Goal: Communication & Community: Answer question/provide support

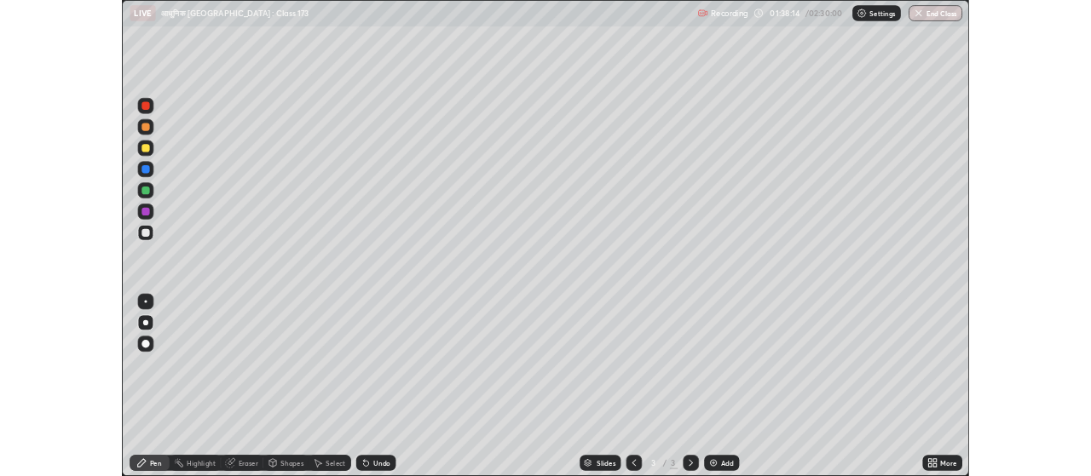
scroll to position [613, 1091]
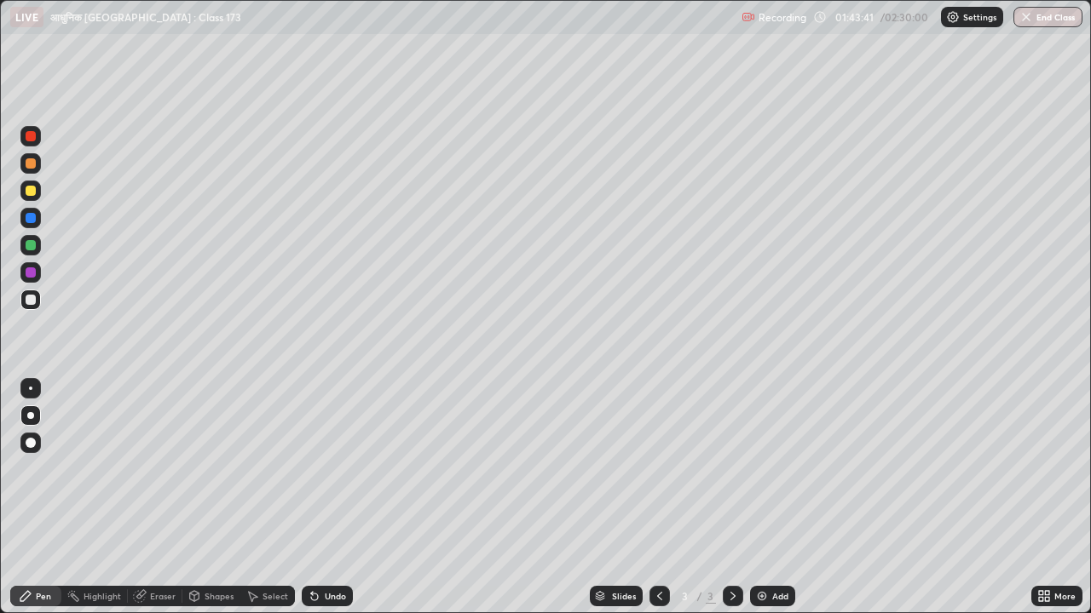
click at [781, 596] on div "Add" at bounding box center [780, 596] width 16 height 9
click at [778, 596] on div "Add" at bounding box center [780, 596] width 16 height 9
click at [34, 193] on div at bounding box center [31, 191] width 10 height 10
click at [784, 597] on div "Add" at bounding box center [780, 596] width 16 height 9
click at [1064, 20] on button "End Class" at bounding box center [1047, 17] width 69 height 20
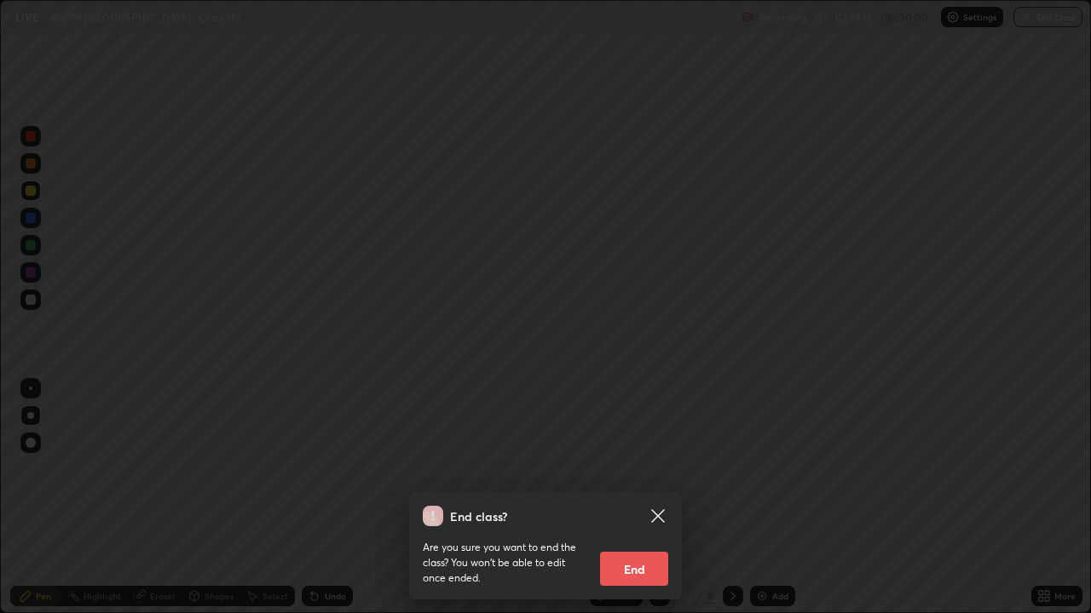
click at [654, 561] on button "End" at bounding box center [634, 569] width 68 height 34
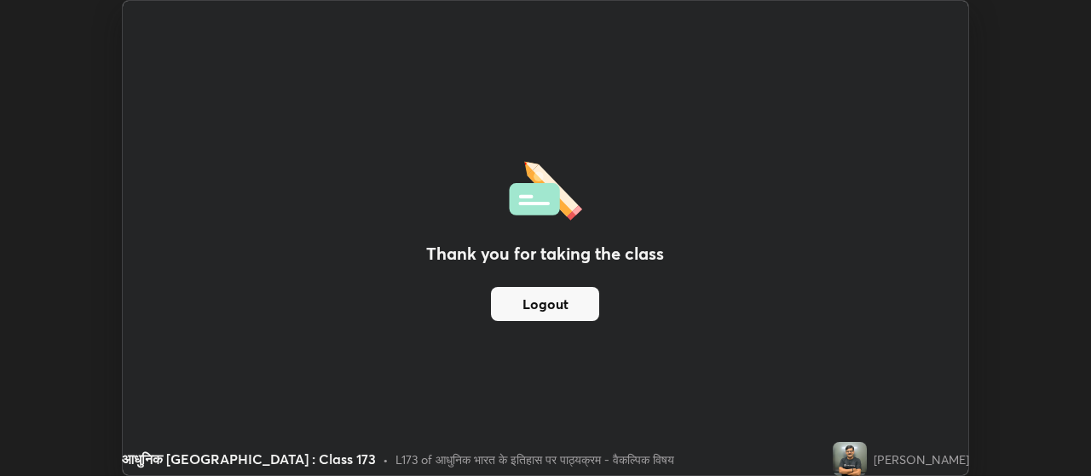
scroll to position [84728, 84113]
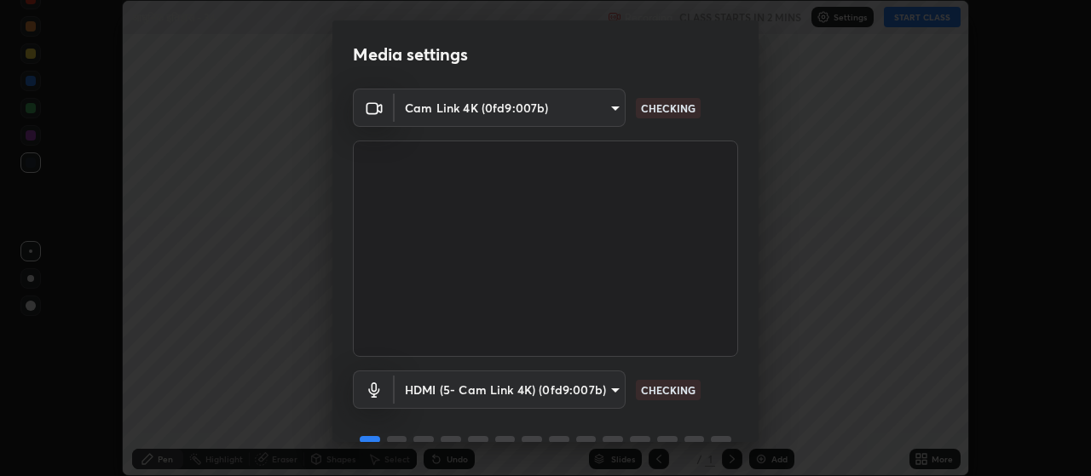
scroll to position [83, 0]
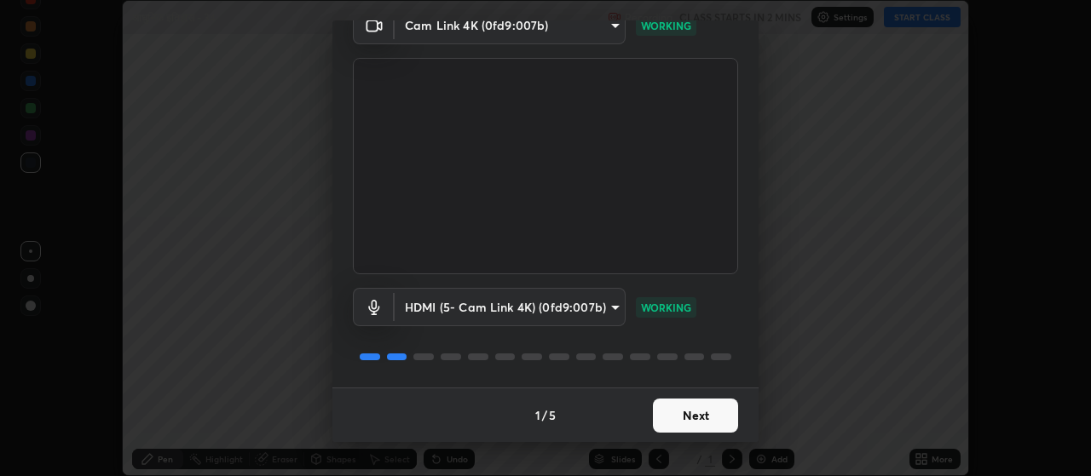
click at [721, 413] on button "Next" at bounding box center [695, 416] width 85 height 34
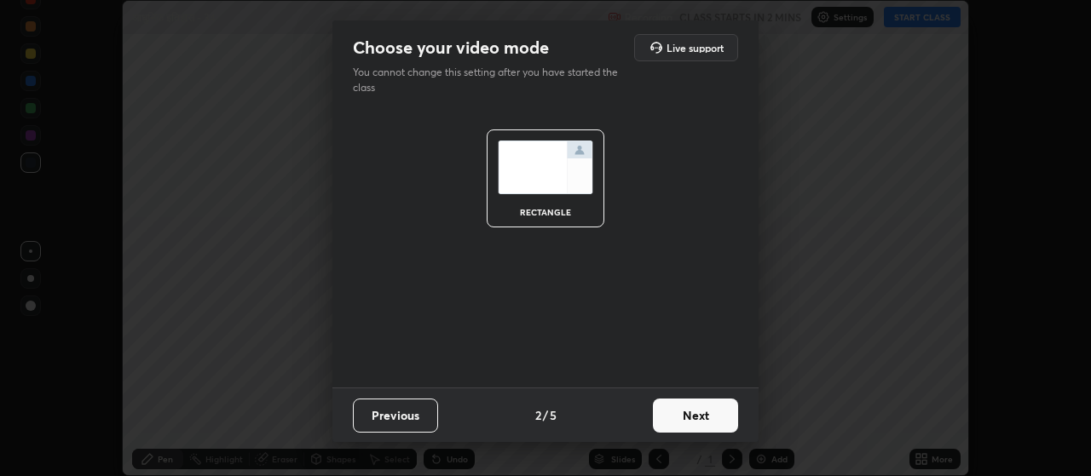
click at [717, 412] on button "Next" at bounding box center [695, 416] width 85 height 34
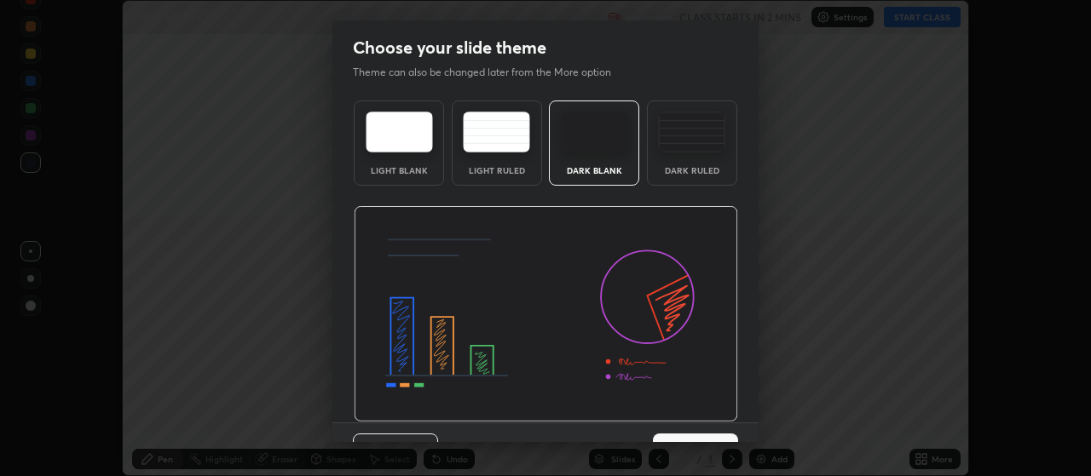
scroll to position [35, 0]
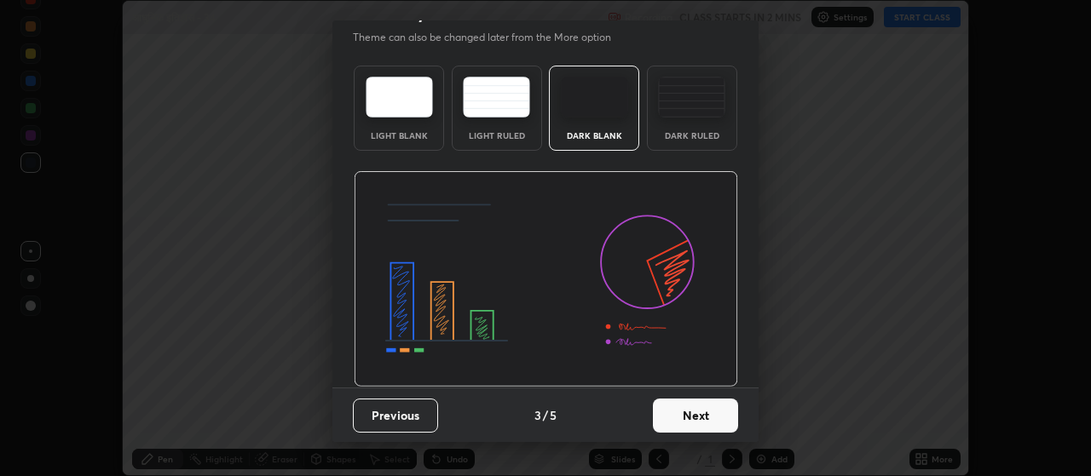
click at [695, 423] on button "Next" at bounding box center [695, 416] width 85 height 34
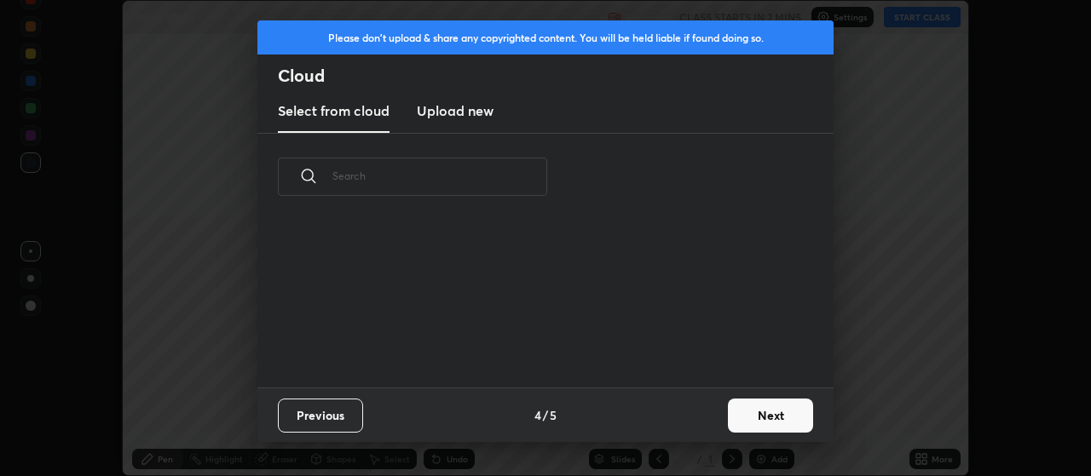
scroll to position [167, 547]
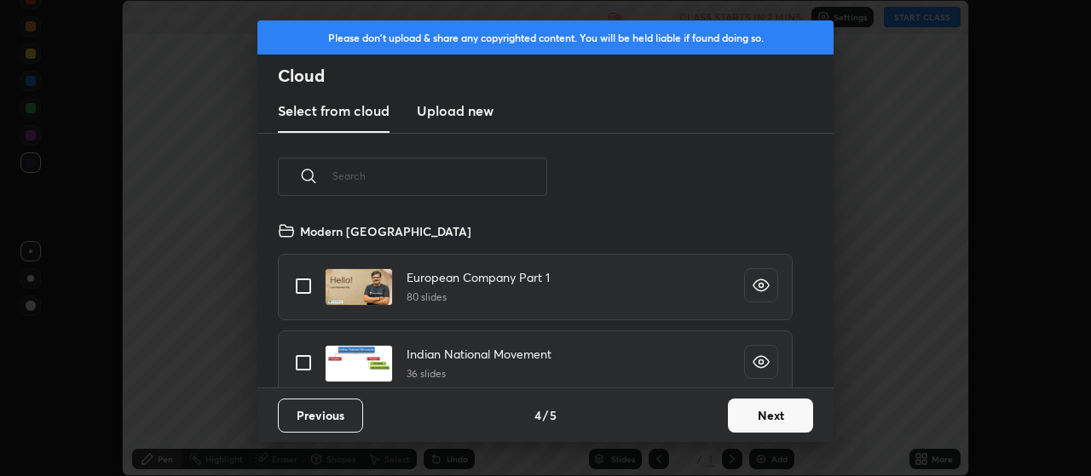
click at [775, 423] on button "Next" at bounding box center [770, 416] width 85 height 34
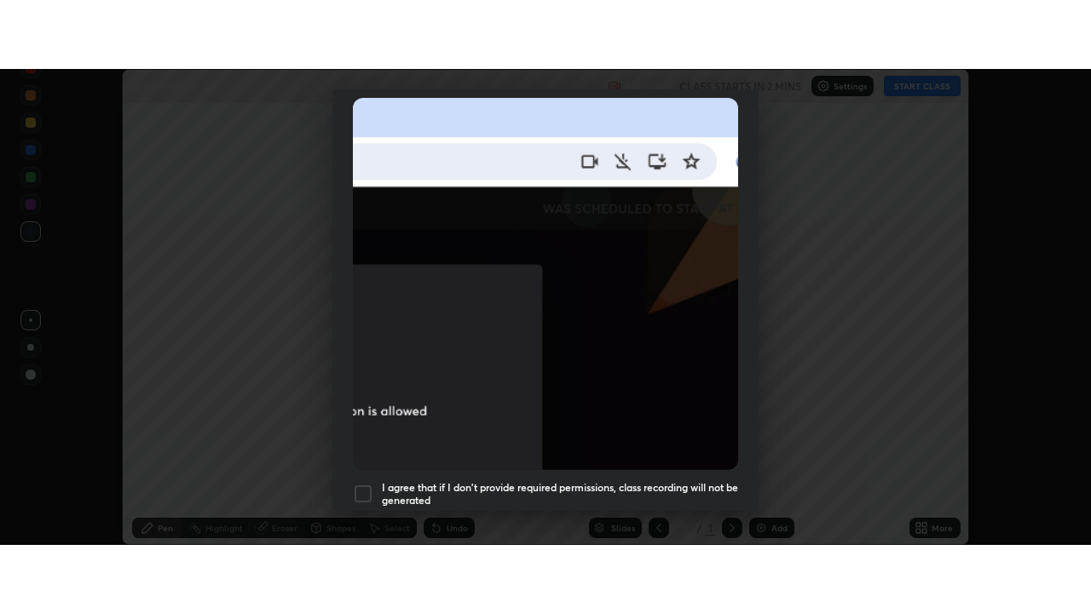
scroll to position [430, 0]
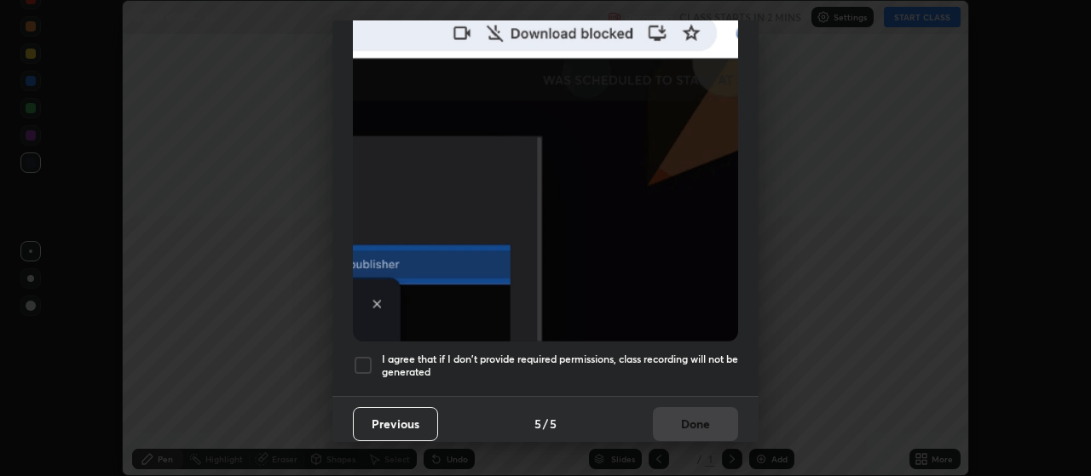
click at [374, 356] on div "I agree that if I don't provide required permissions, class recording will not …" at bounding box center [545, 365] width 385 height 20
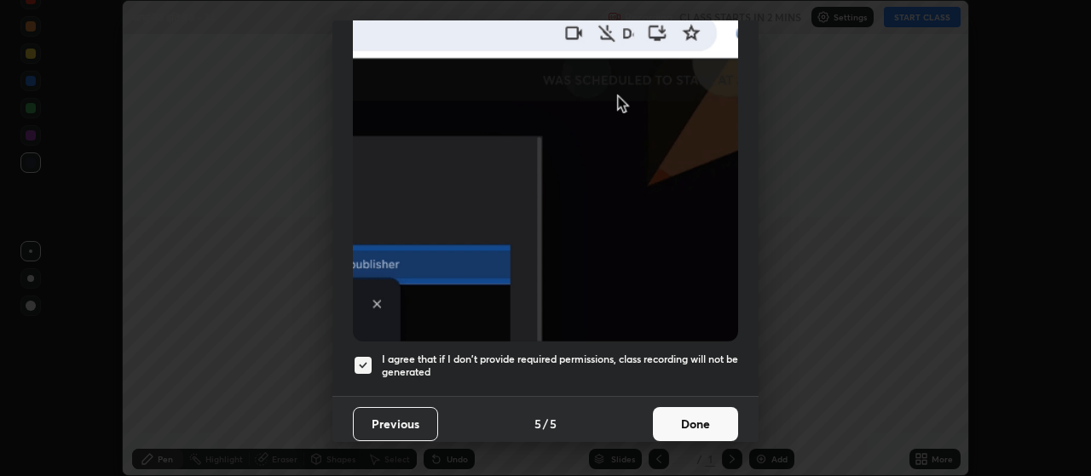
click at [688, 414] on button "Done" at bounding box center [695, 424] width 85 height 34
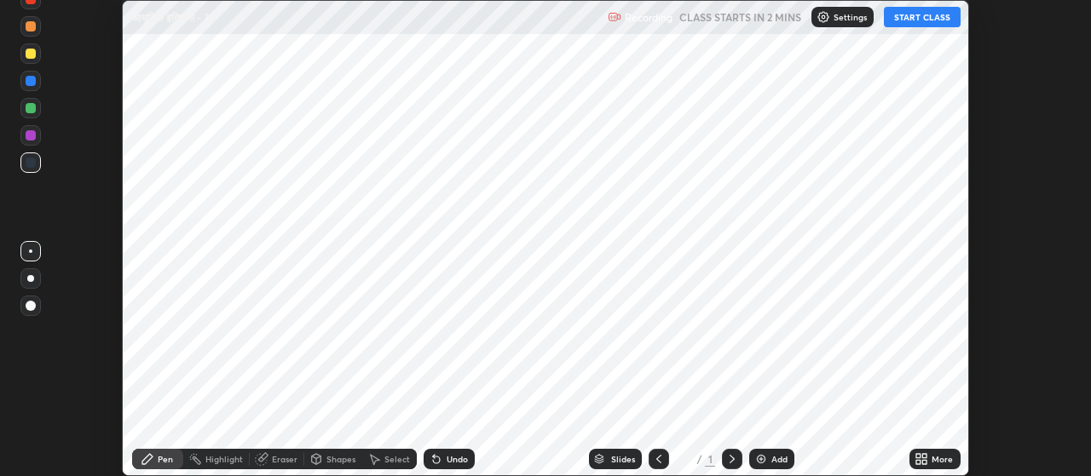
click at [780, 459] on div "Add" at bounding box center [779, 459] width 16 height 9
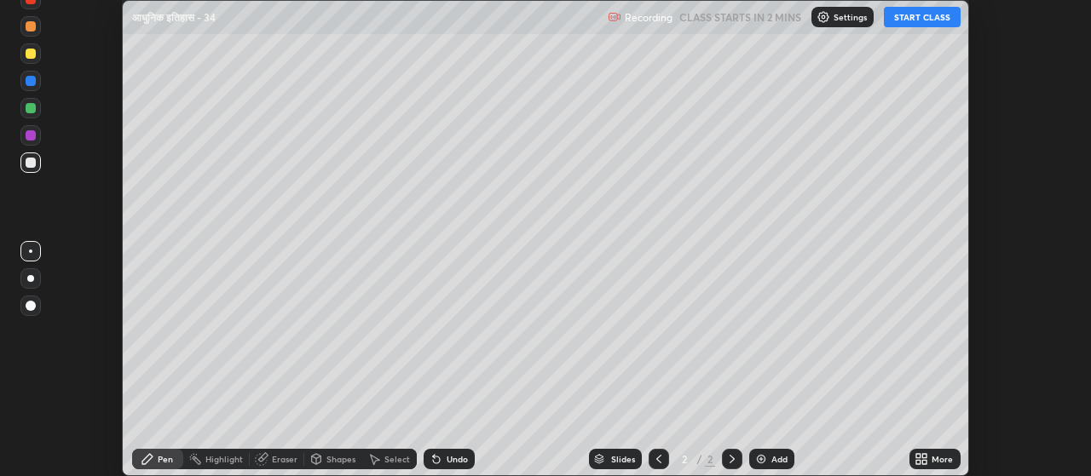
click at [919, 461] on icon at bounding box center [918, 462] width 4 height 4
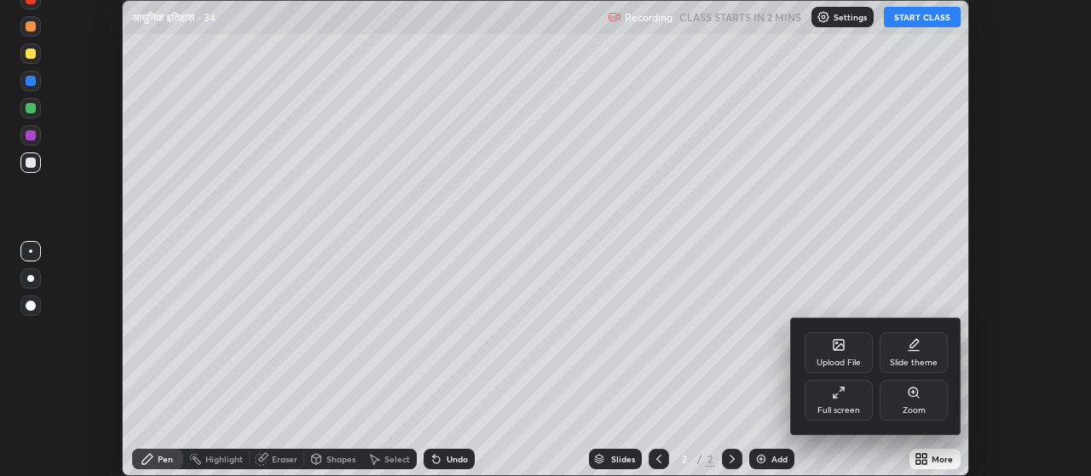
click at [840, 406] on div "Full screen" at bounding box center [838, 410] width 43 height 9
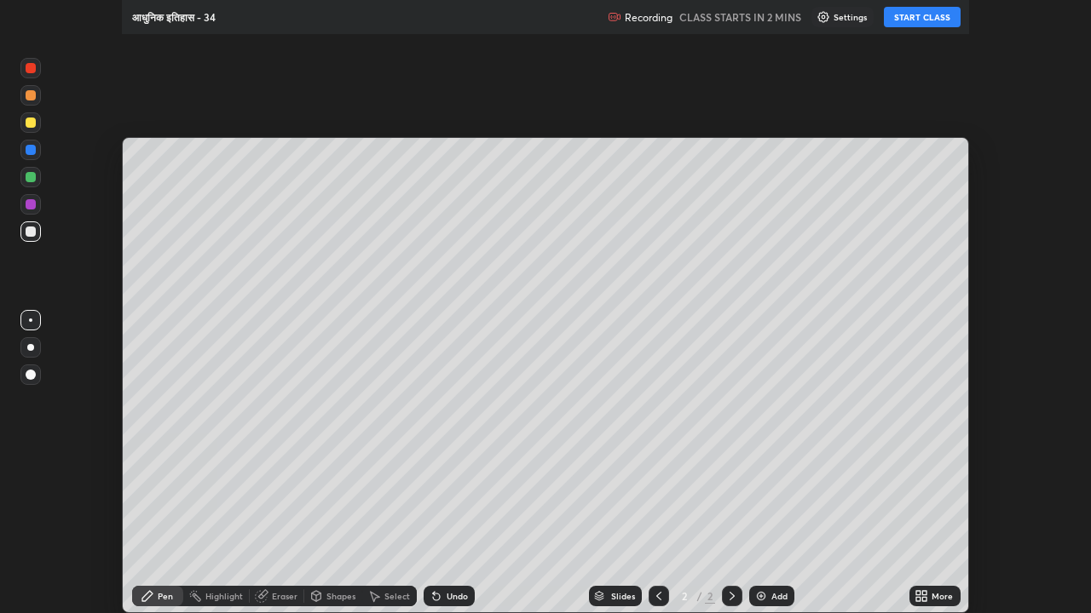
scroll to position [613, 1091]
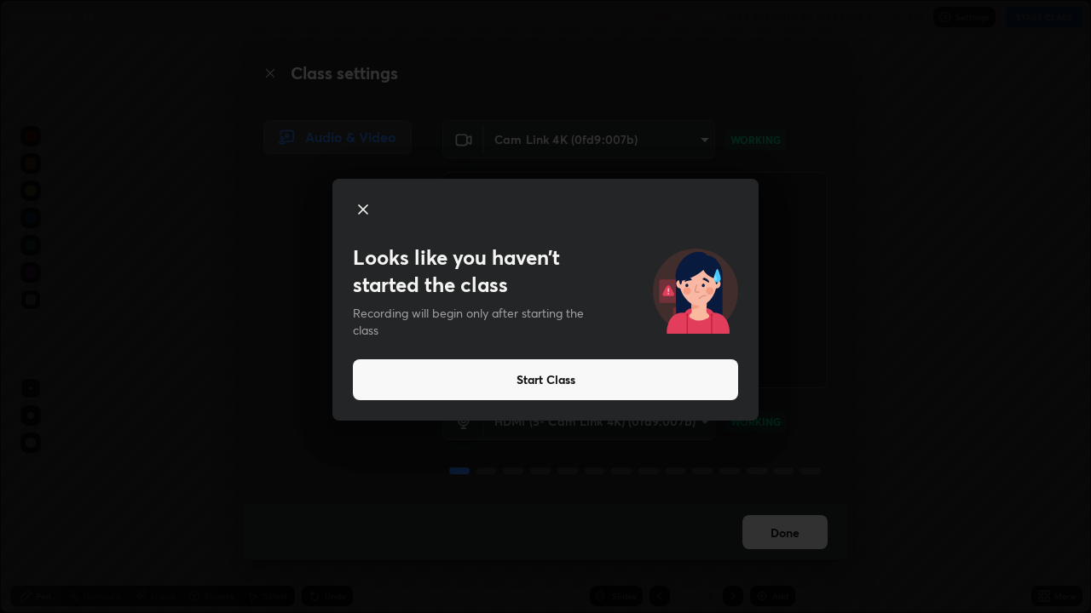
click at [488, 383] on button "Start Class" at bounding box center [545, 380] width 385 height 41
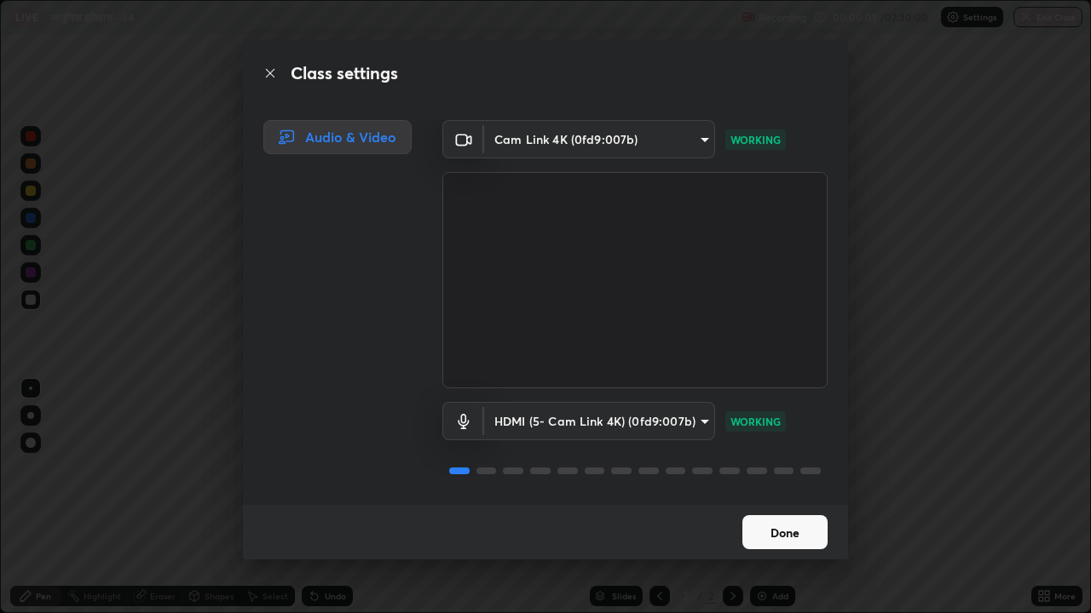
click at [765, 475] on button "Done" at bounding box center [784, 532] width 85 height 34
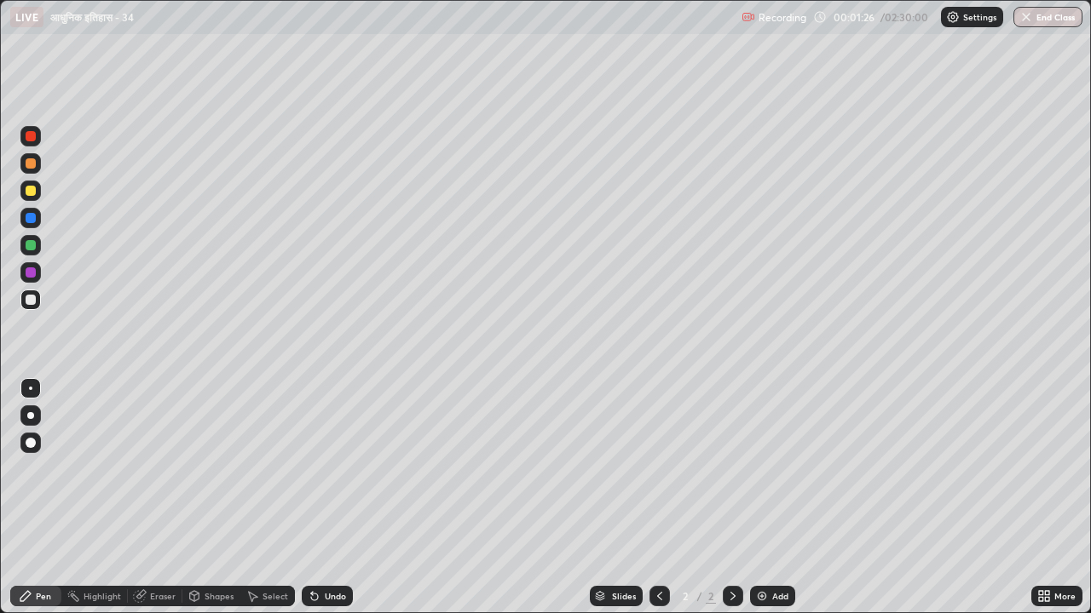
click at [32, 191] on div at bounding box center [31, 191] width 10 height 10
click at [31, 416] on div at bounding box center [30, 415] width 7 height 7
click at [780, 475] on div "Add" at bounding box center [780, 596] width 16 height 9
click at [164, 475] on div "Eraser" at bounding box center [163, 596] width 26 height 9
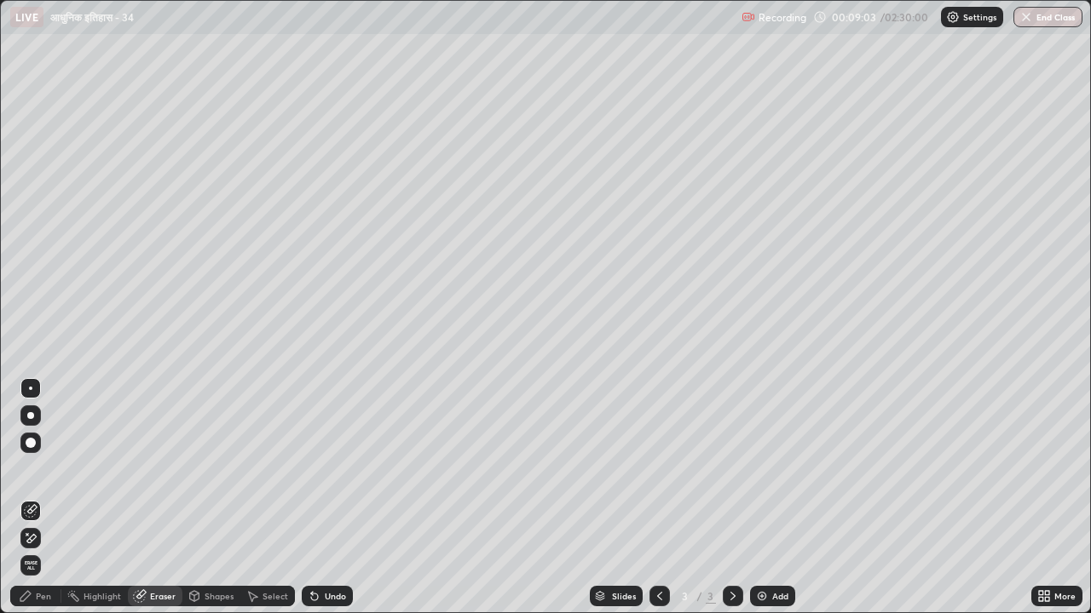
click at [46, 475] on div "Pen" at bounding box center [43, 596] width 15 height 9
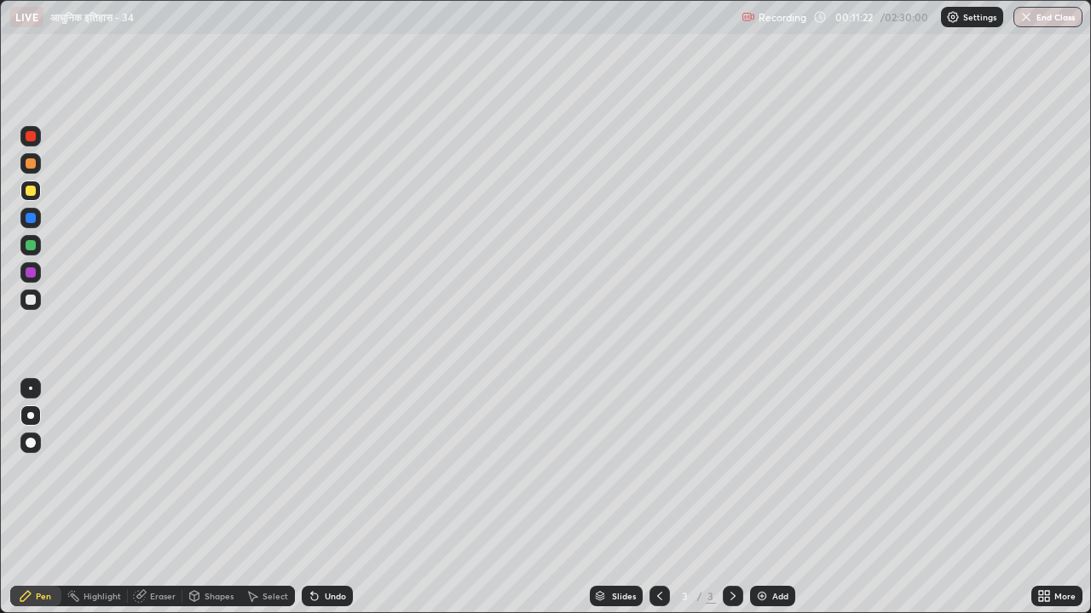
click at [214, 475] on div "Shapes" at bounding box center [218, 596] width 29 height 9
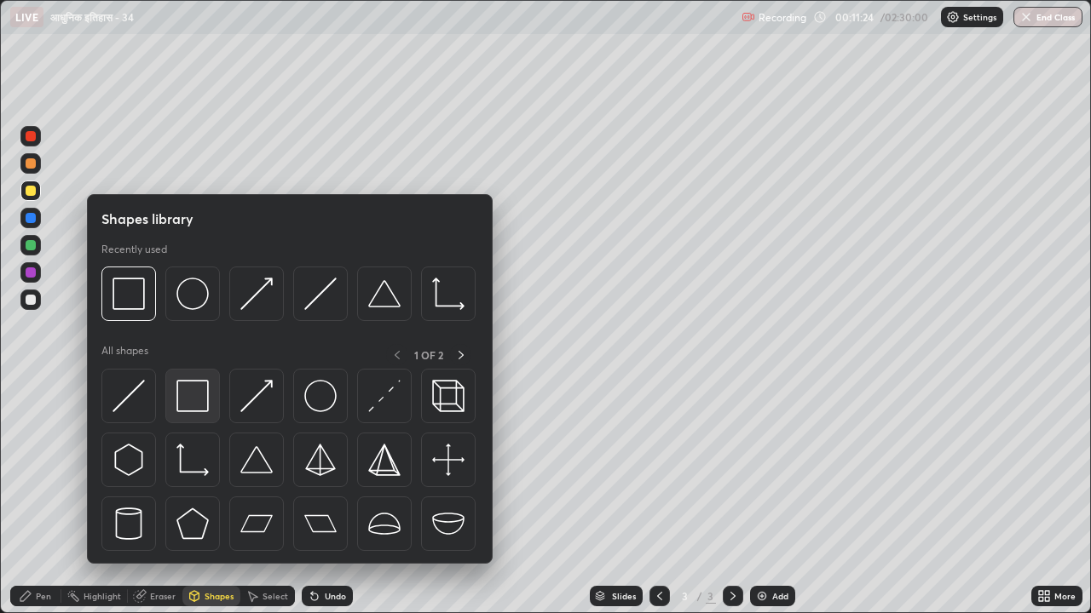
click at [194, 399] on img at bounding box center [192, 396] width 32 height 32
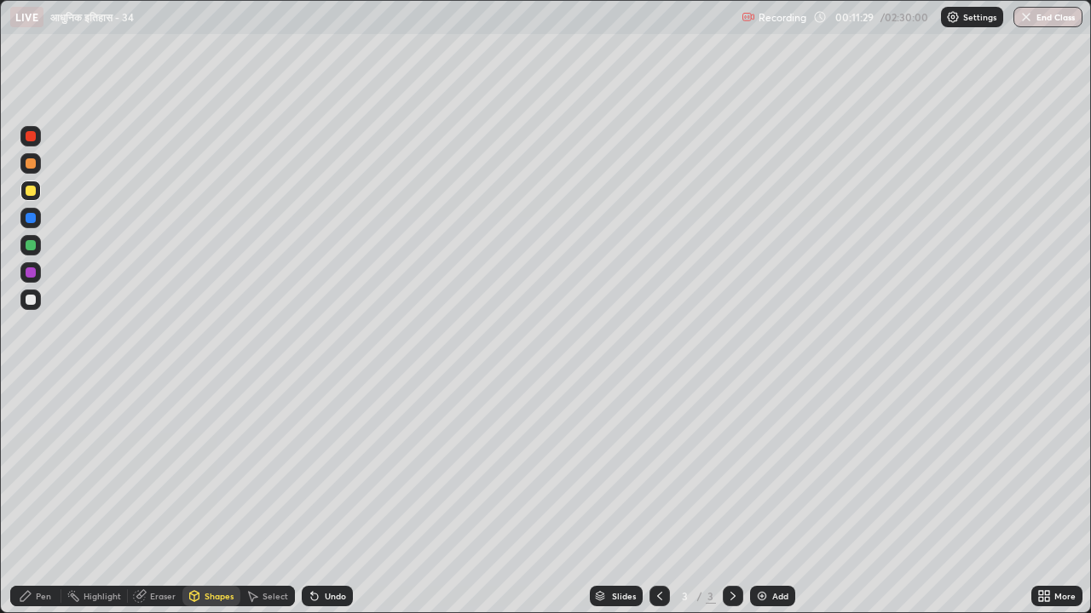
click at [45, 475] on div "Pen" at bounding box center [43, 596] width 15 height 9
click at [153, 475] on div "Eraser" at bounding box center [163, 596] width 26 height 9
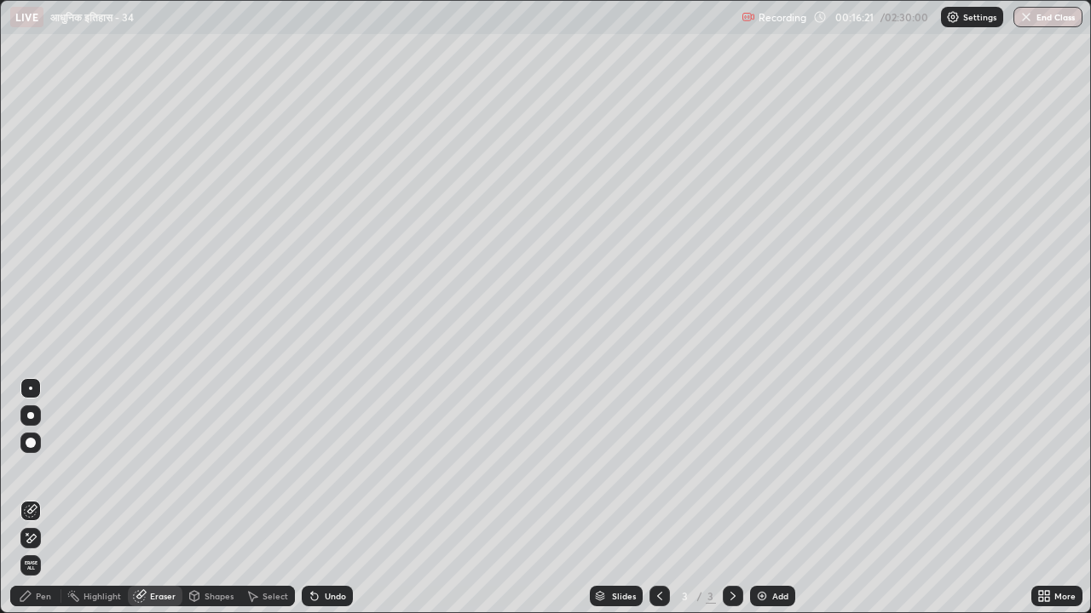
click at [43, 475] on div "Pen" at bounding box center [43, 596] width 15 height 9
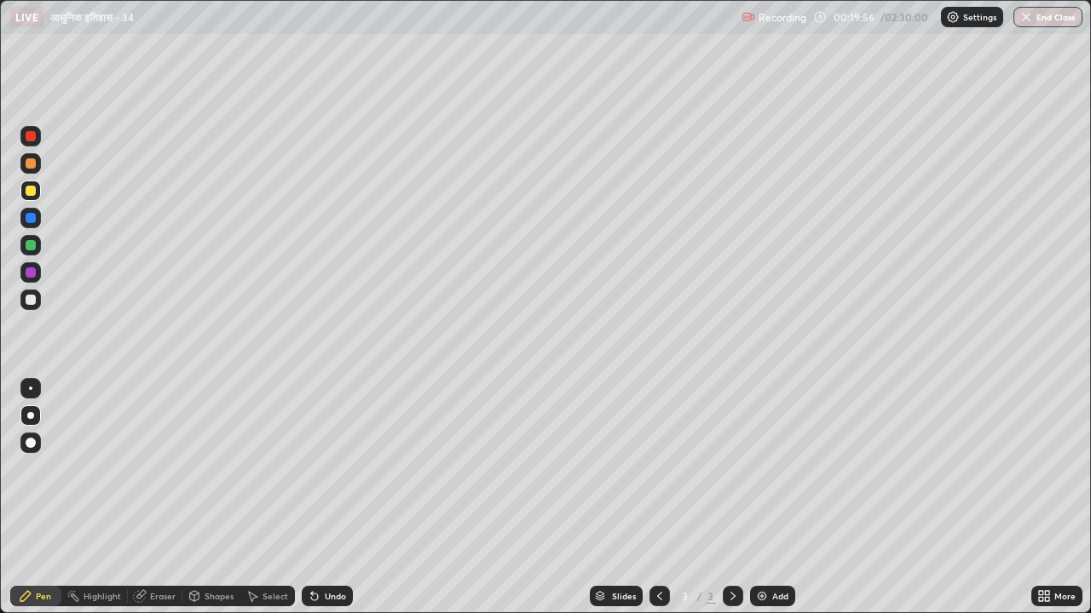
click at [780, 475] on div "Add" at bounding box center [780, 596] width 16 height 9
click at [782, 475] on div "Add" at bounding box center [780, 596] width 16 height 9
click at [165, 475] on div "Eraser" at bounding box center [163, 596] width 26 height 9
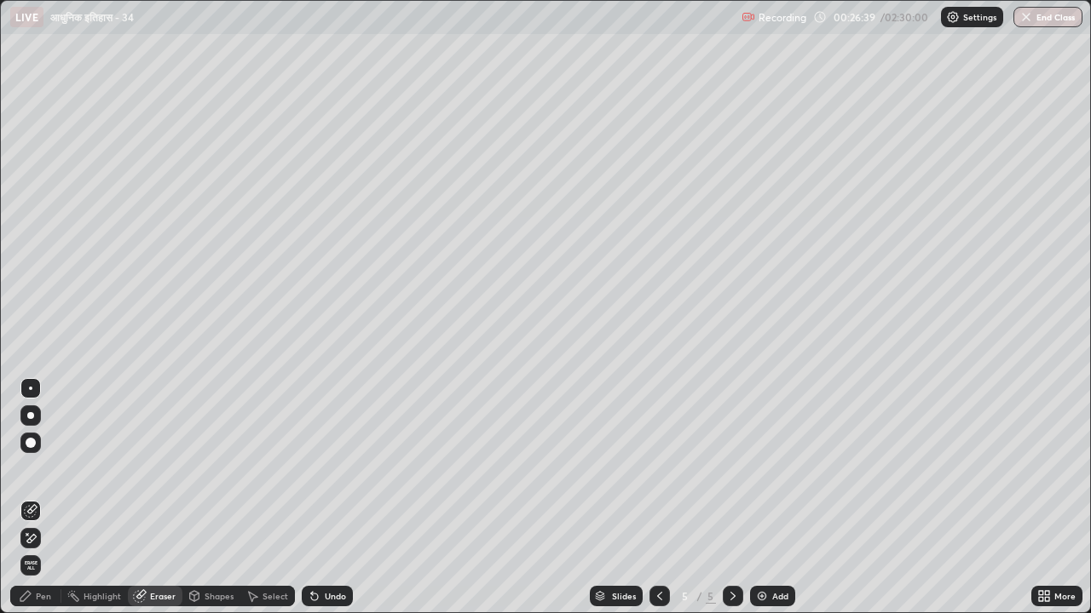
click at [49, 475] on div "Pen" at bounding box center [43, 596] width 15 height 9
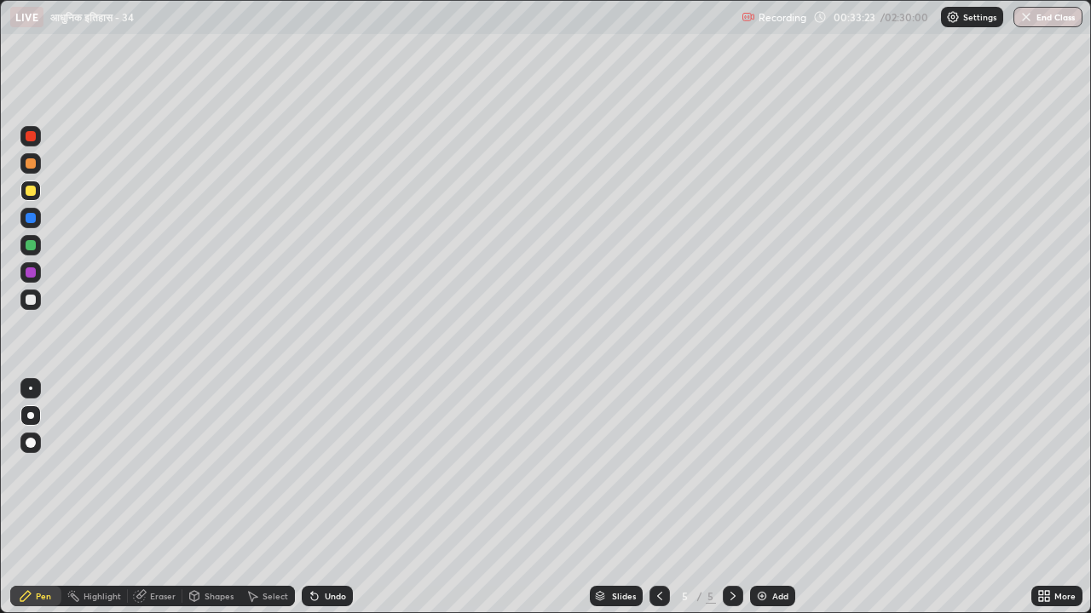
click at [659, 475] on icon at bounding box center [660, 597] width 14 height 14
click at [660, 475] on icon at bounding box center [660, 597] width 14 height 14
click at [659, 475] on icon at bounding box center [660, 597] width 14 height 14
click at [784, 475] on div "Add" at bounding box center [780, 596] width 16 height 9
click at [782, 475] on div "Add" at bounding box center [780, 596] width 16 height 9
